Goal: Task Accomplishment & Management: Manage account settings

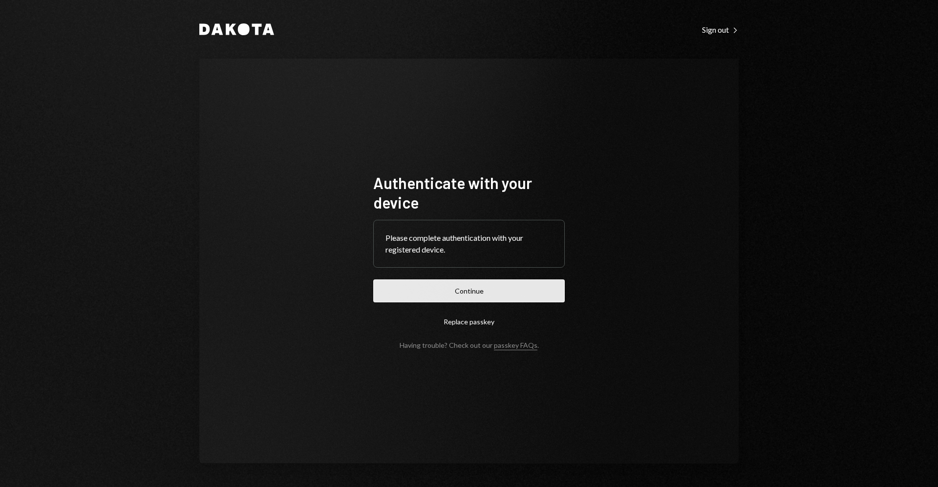
click at [548, 288] on button "Continue" at bounding box center [469, 291] width 192 height 23
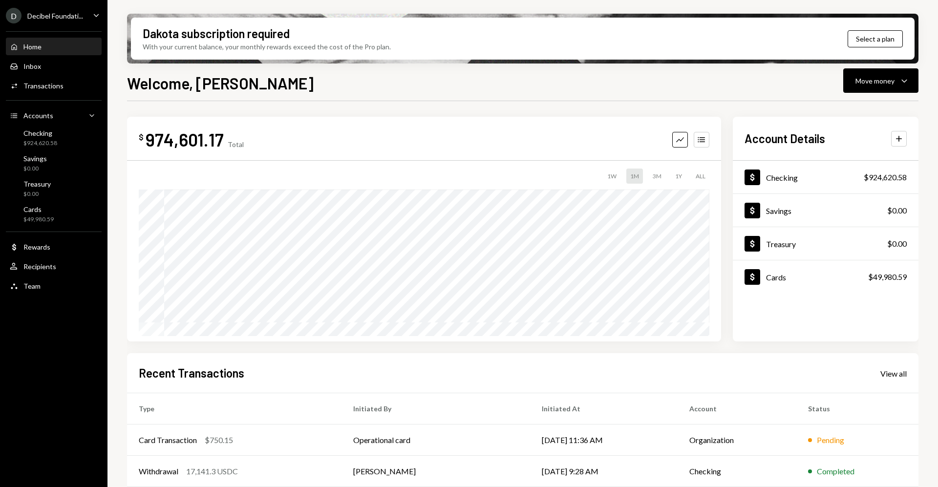
click at [87, 19] on div "D Decibel Foundati... Caret Down" at bounding box center [54, 16] width 108 height 16
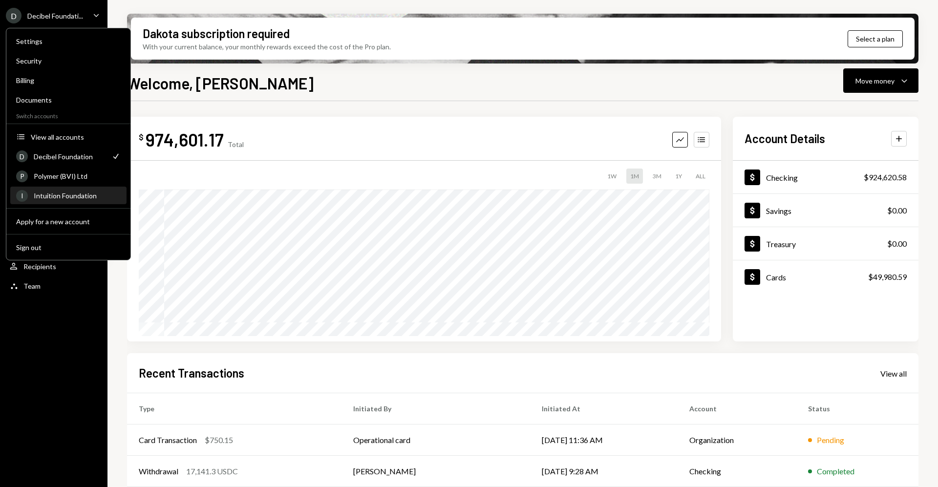
click at [86, 197] on div "Intuition Foundation" at bounding box center [77, 196] width 87 height 8
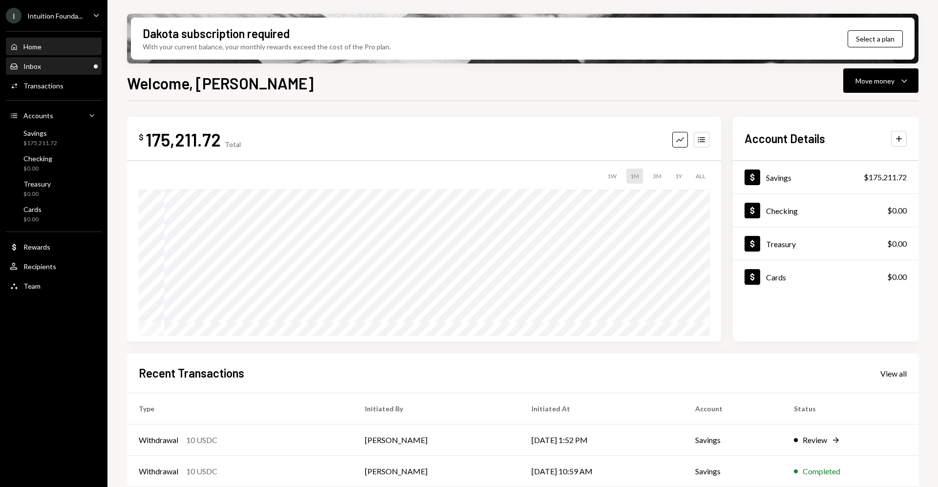
click at [80, 71] on div "Inbox Inbox" at bounding box center [54, 66] width 88 height 17
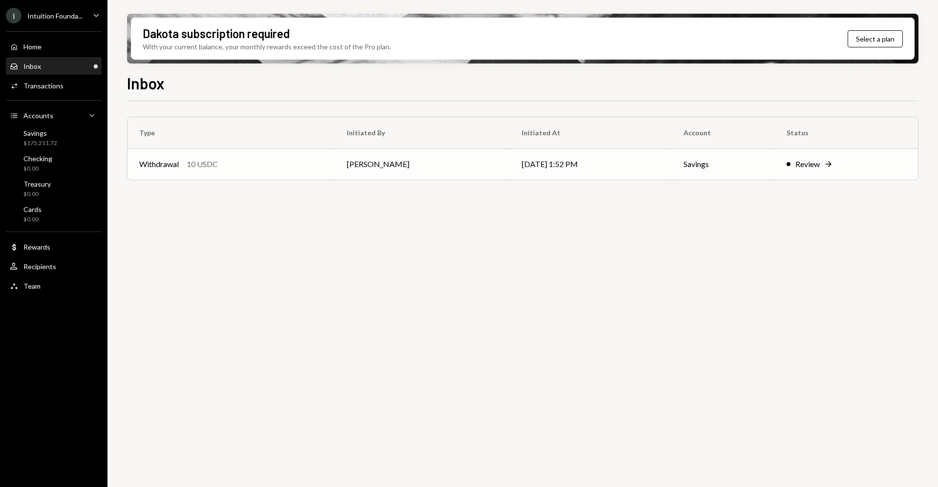
click at [839, 165] on div "Review Right Arrow" at bounding box center [847, 164] width 120 height 12
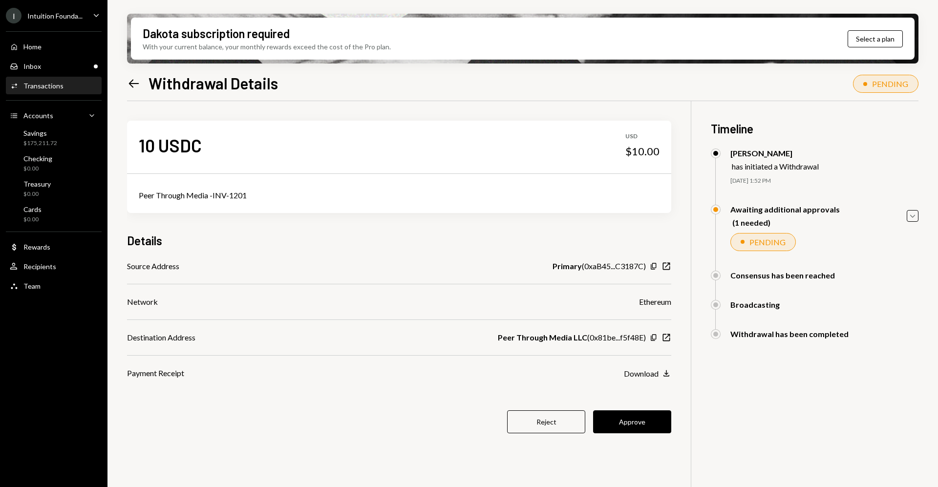
click at [664, 409] on div "10 USDC USD $10.00 Peer Through Media -INV-1201 Details Source Address Primary …" at bounding box center [399, 283] width 544 height 364
click at [665, 422] on button "Approve" at bounding box center [632, 421] width 78 height 23
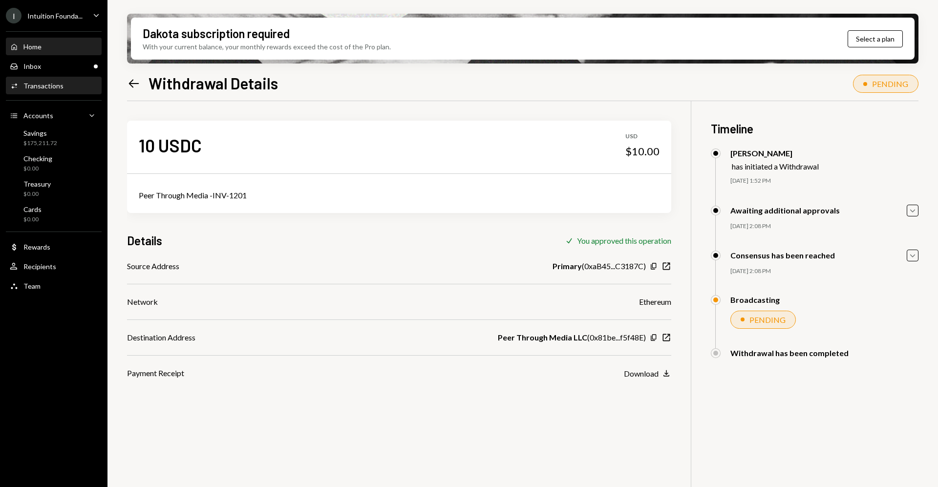
click at [37, 45] on div "Home" at bounding box center [32, 47] width 18 height 8
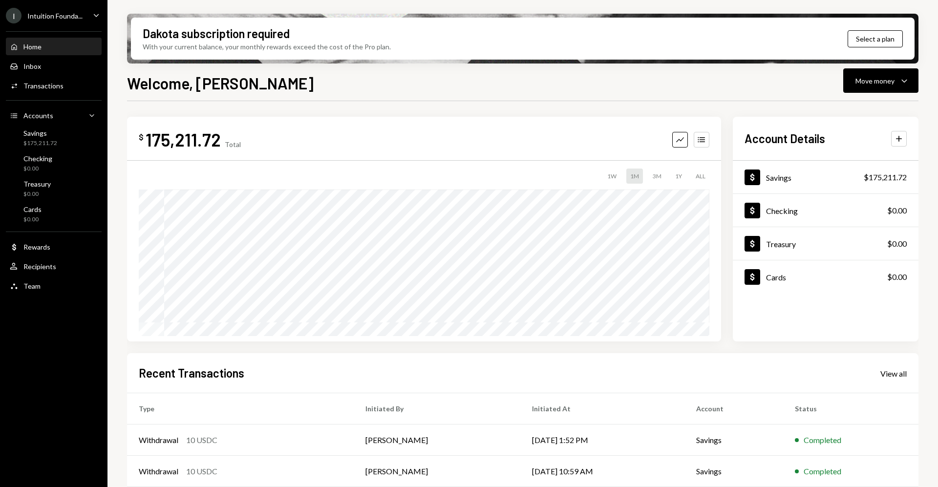
click at [52, 19] on div "Intuition Founda..." at bounding box center [54, 16] width 55 height 8
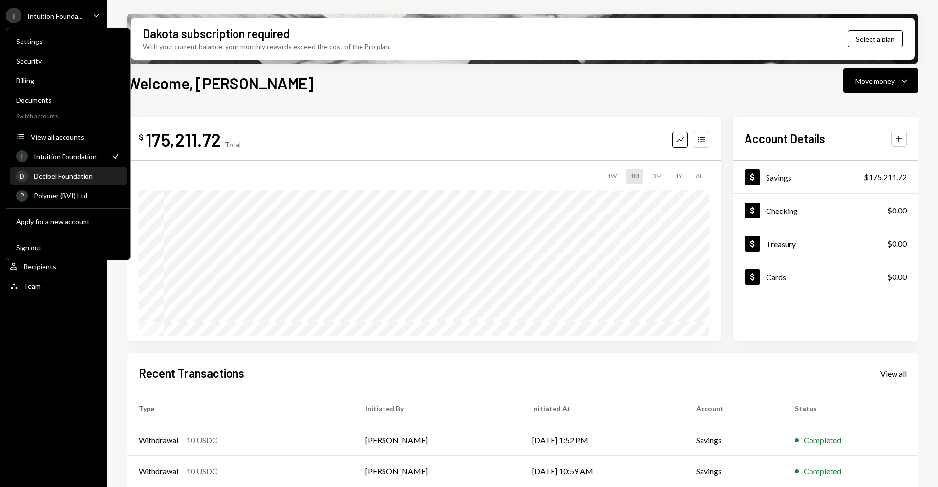
click at [66, 176] on div "Decibel Foundation" at bounding box center [77, 176] width 87 height 8
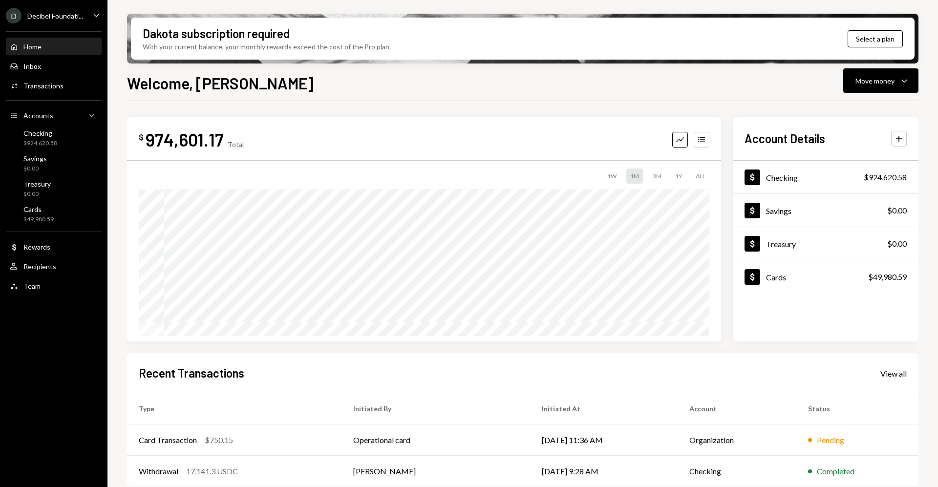
click at [54, 22] on div "D Decibel Foundati..." at bounding box center [44, 16] width 77 height 16
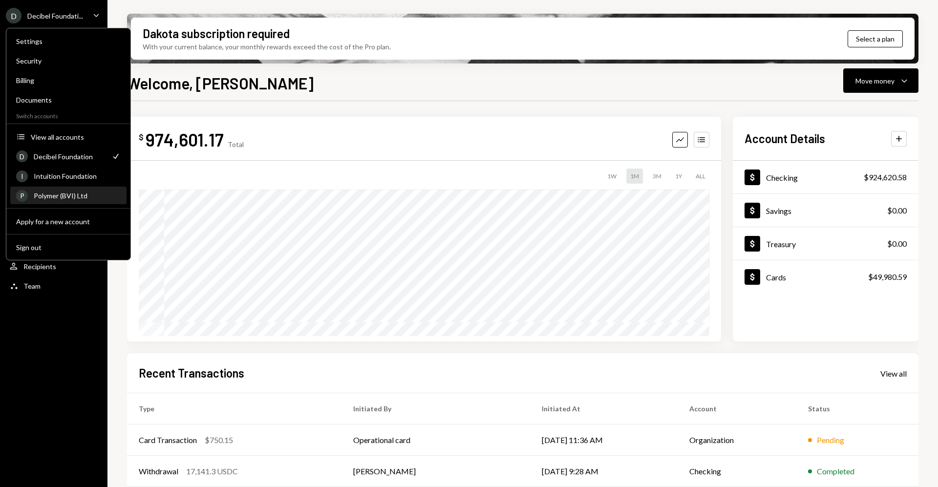
click at [70, 198] on div "Polymer (BVI) Ltd" at bounding box center [77, 196] width 87 height 8
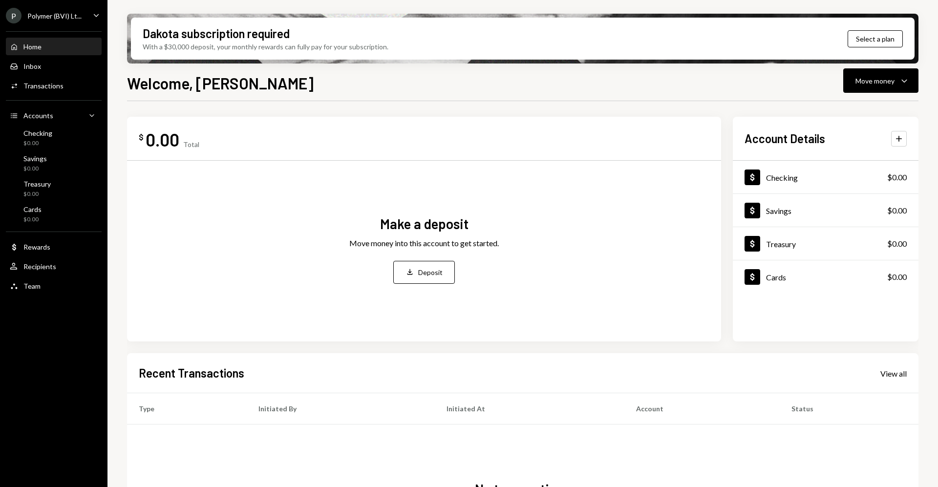
click at [92, 12] on icon "Caret Down" at bounding box center [96, 15] width 11 height 11
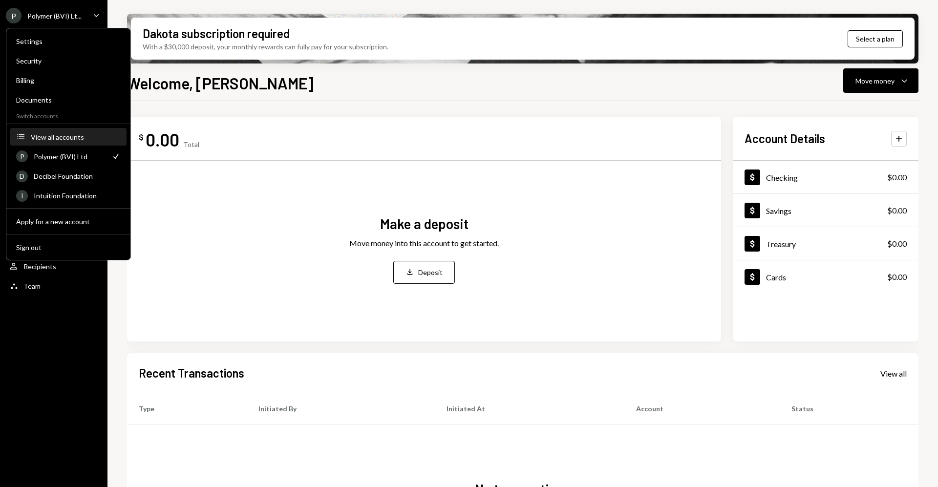
click at [82, 143] on button "Accounts View all accounts" at bounding box center [68, 138] width 116 height 18
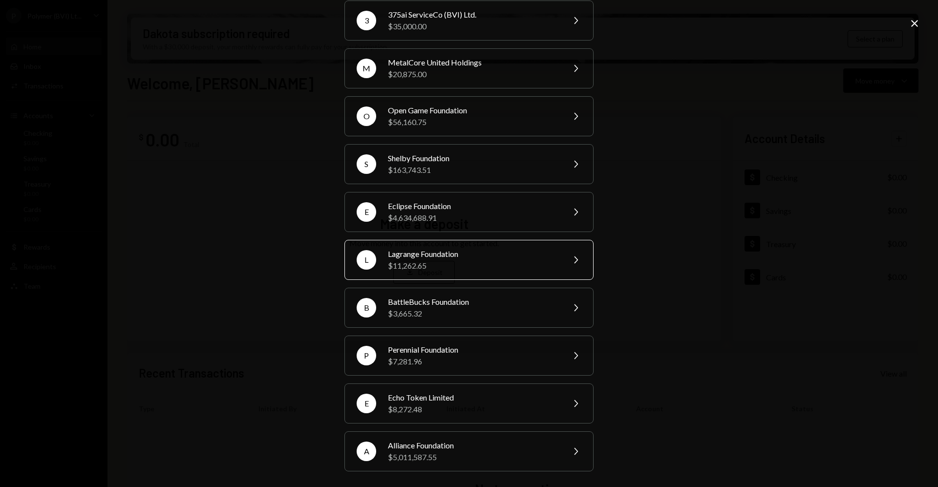
scroll to position [124, 0]
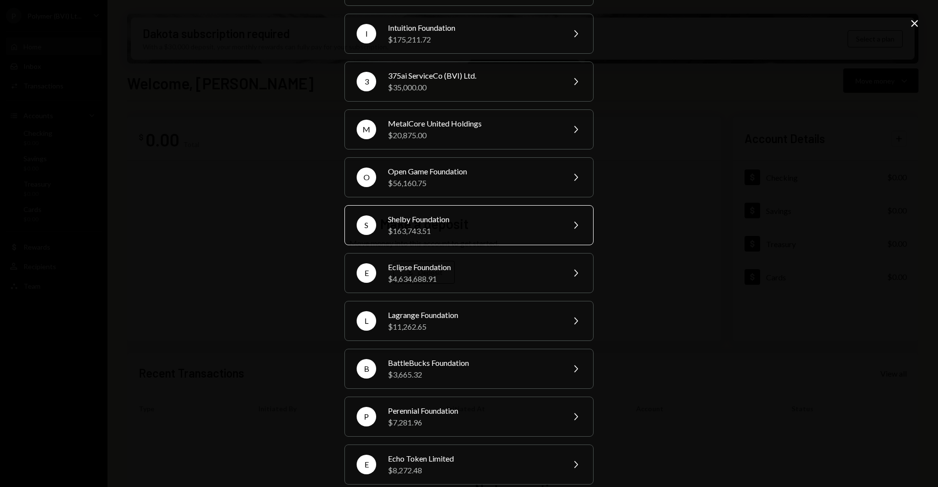
click at [458, 213] on div "S Shelby Foundation $163,743.51 Chevron Right" at bounding box center [469, 225] width 249 height 40
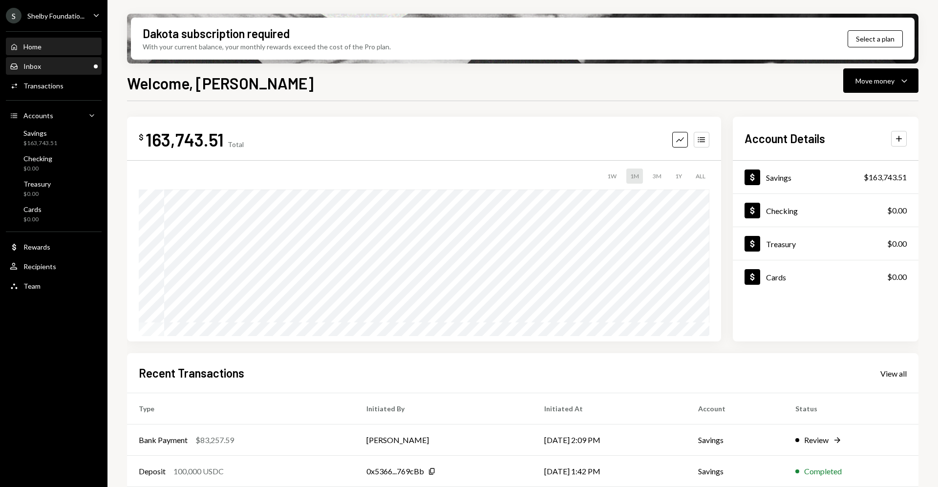
click at [69, 65] on div "Inbox Inbox" at bounding box center [54, 66] width 88 height 9
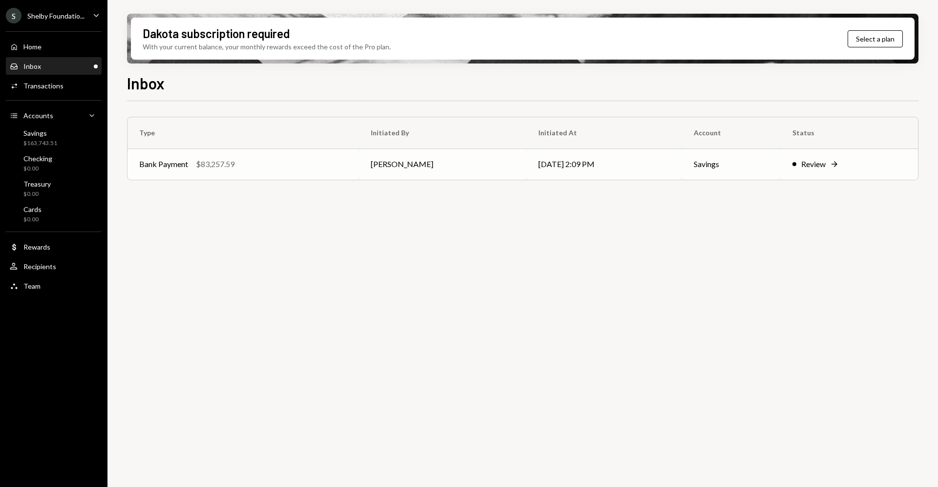
click at [792, 171] on td "Review Right Arrow" at bounding box center [849, 164] width 137 height 31
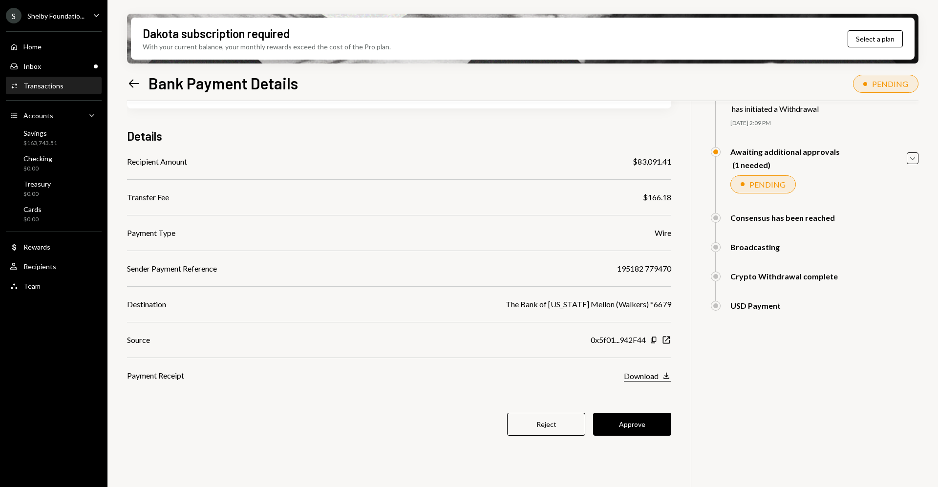
scroll to position [78, 0]
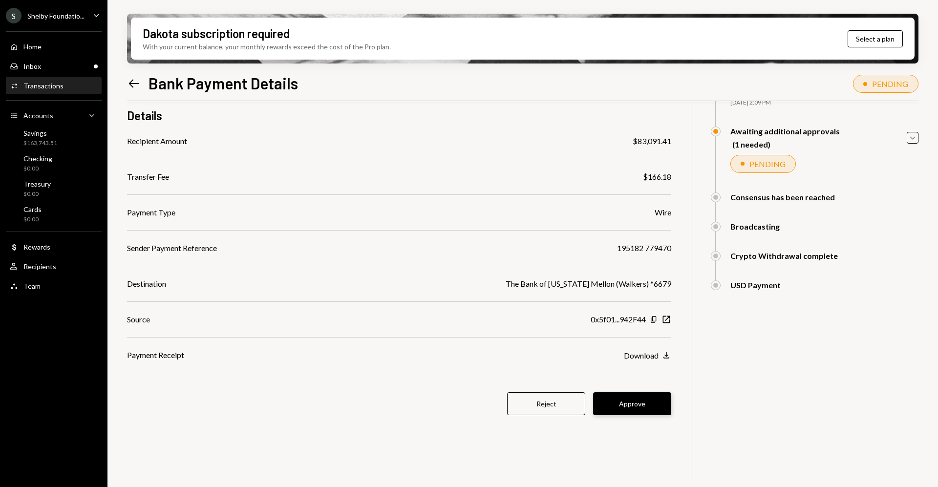
click at [650, 409] on button "Approve" at bounding box center [632, 403] width 78 height 23
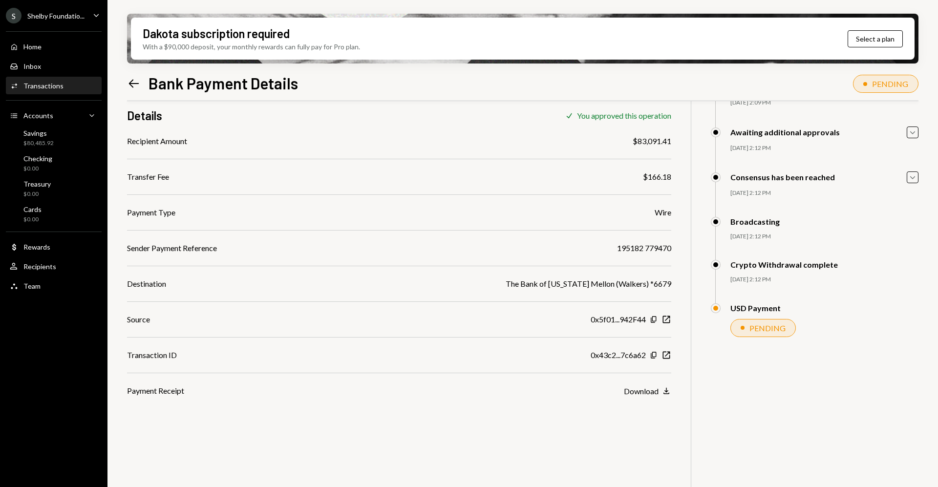
click at [72, 19] on div "Shelby Foundatio..." at bounding box center [55, 16] width 57 height 8
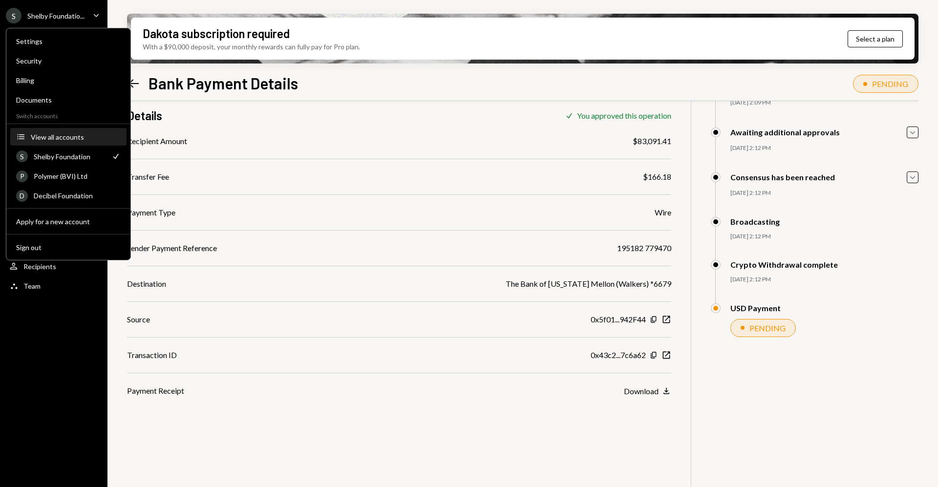
click at [63, 136] on div "View all accounts" at bounding box center [76, 137] width 90 height 8
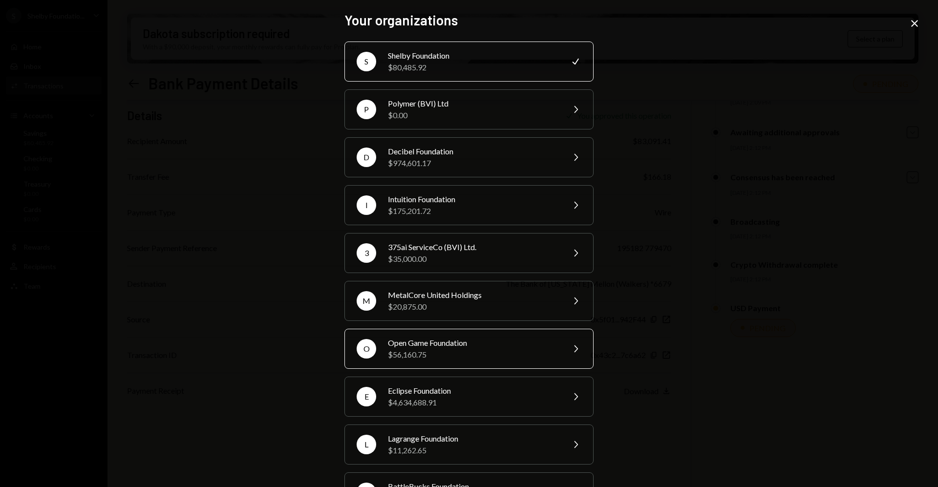
click at [440, 356] on div "$56,160.75" at bounding box center [473, 355] width 170 height 12
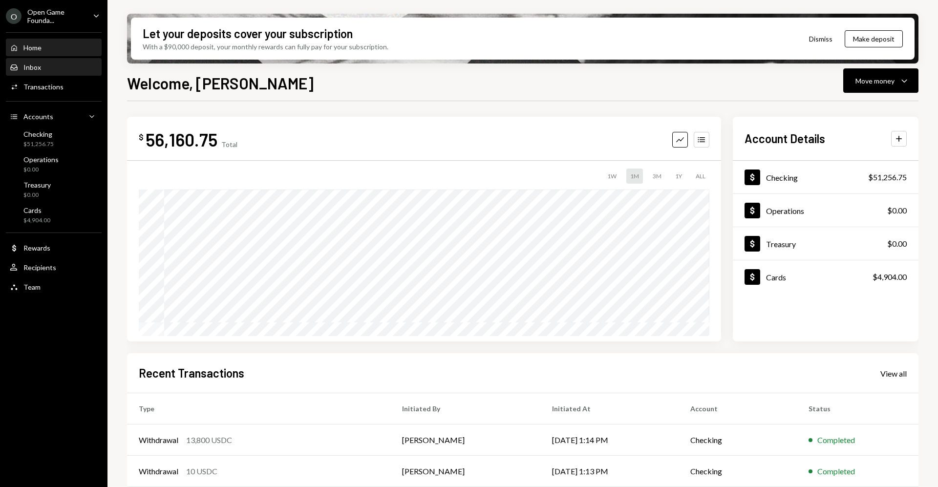
click at [45, 64] on div "Inbox Inbox" at bounding box center [54, 67] width 88 height 9
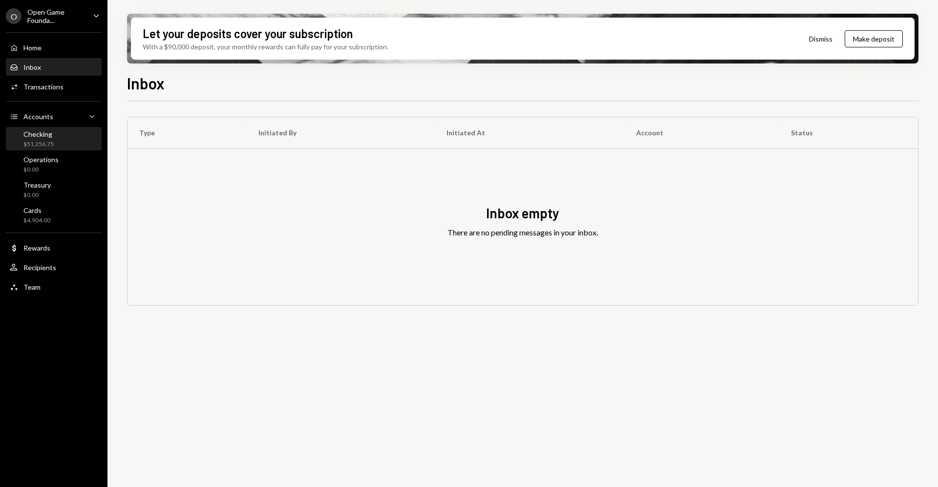
click at [51, 138] on div "Checking $51,256.75" at bounding box center [38, 139] width 30 height 19
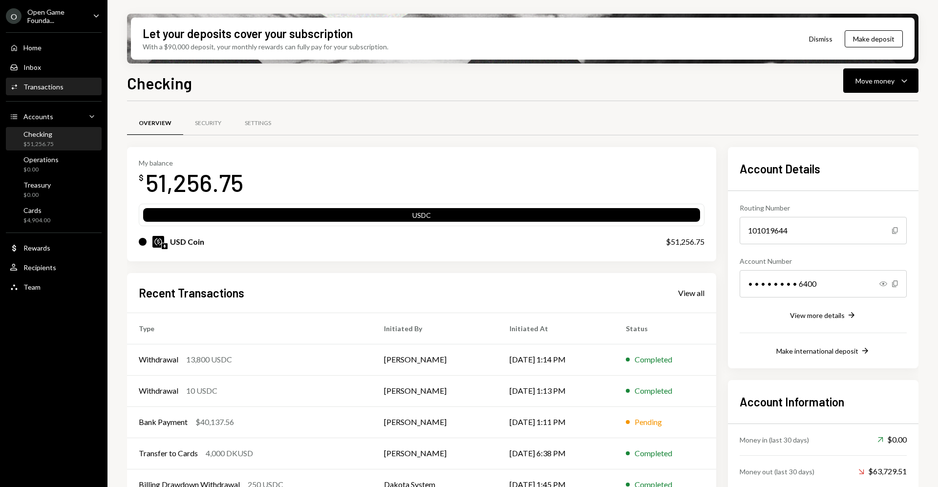
click at [59, 84] on div "Transactions" at bounding box center [43, 87] width 40 height 8
